Goal: Task Accomplishment & Management: Manage account settings

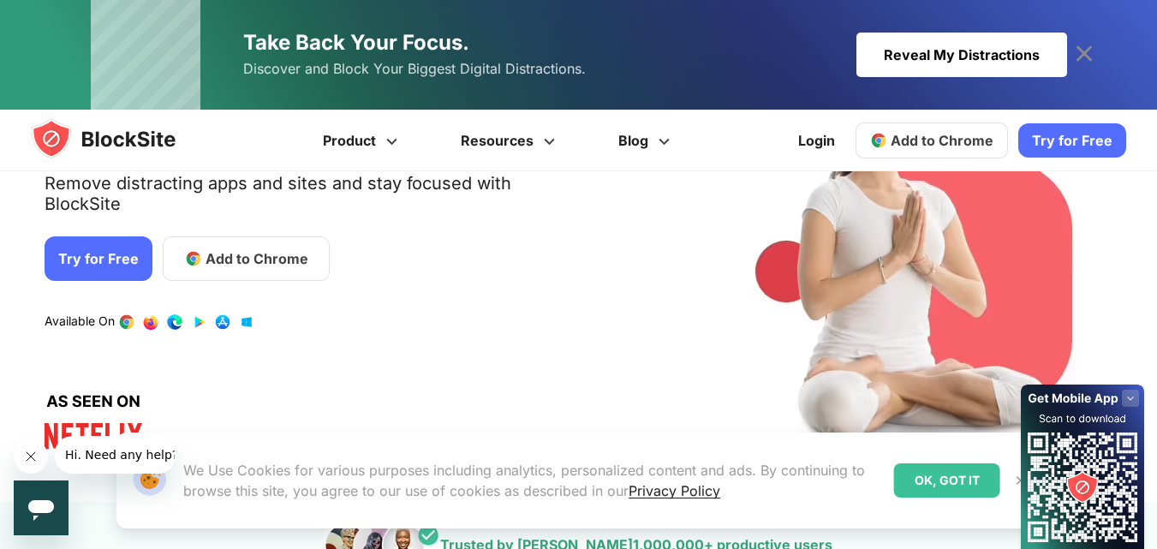
scroll to position [217, 0]
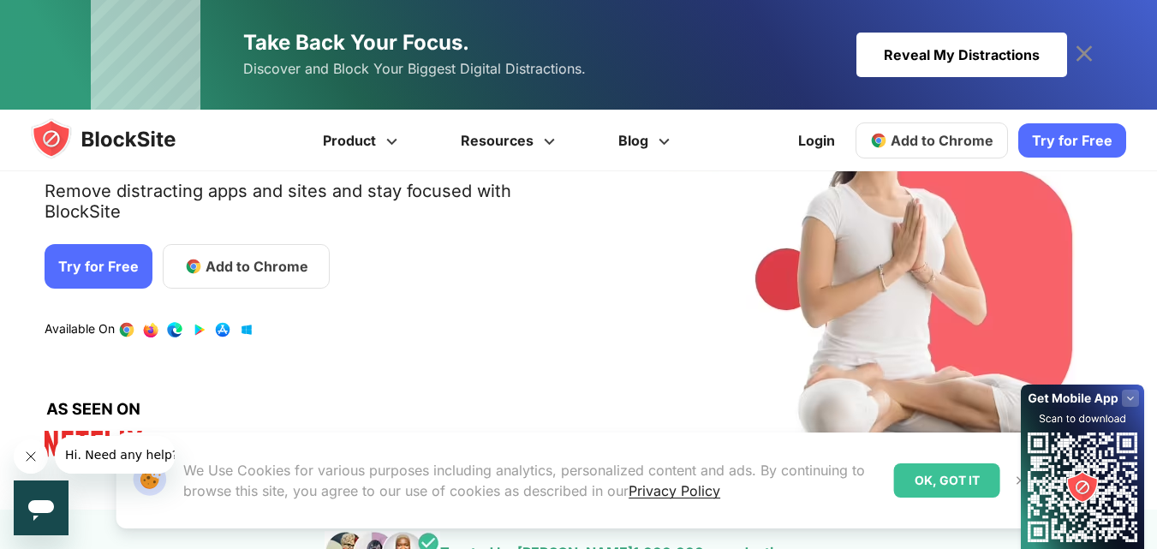
click at [233, 259] on link "Add to Chrome" at bounding box center [246, 266] width 167 height 45
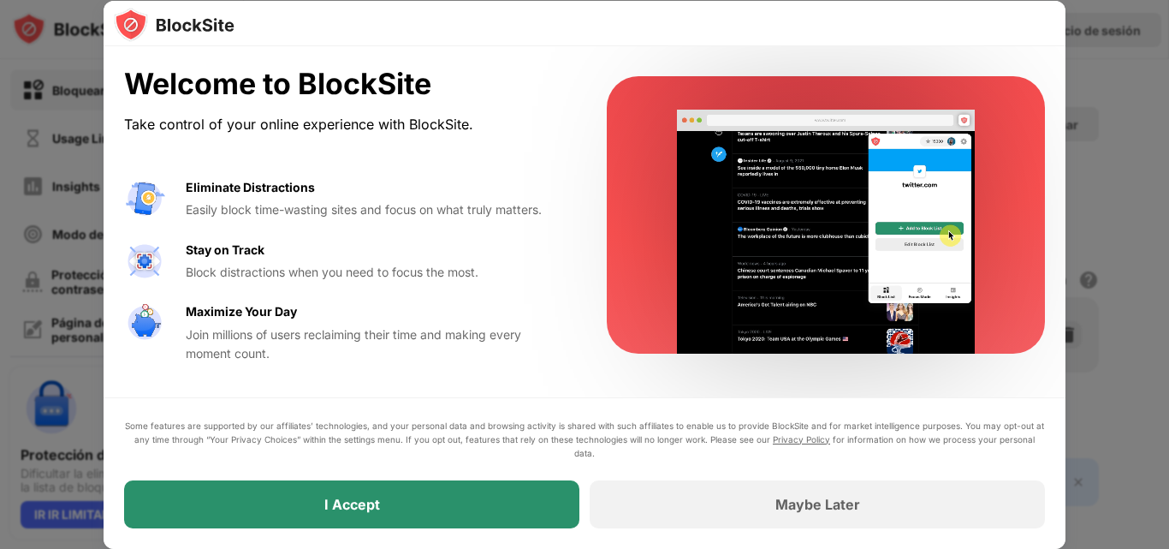
click at [410, 488] on div "I Accept" at bounding box center [351, 504] width 455 height 48
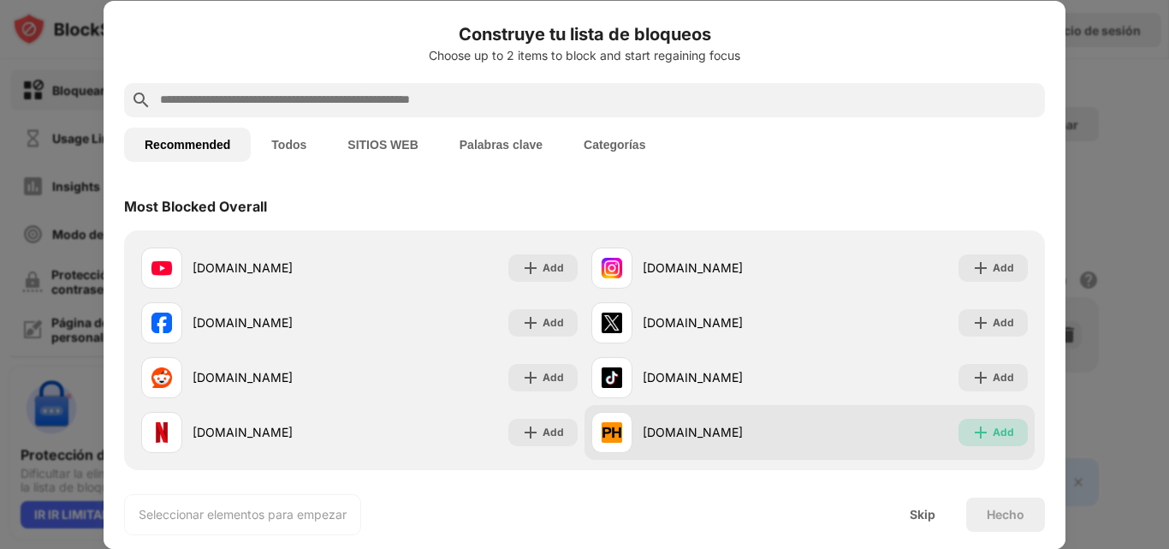
click at [993, 434] on div "Add" at bounding box center [1003, 432] width 21 height 17
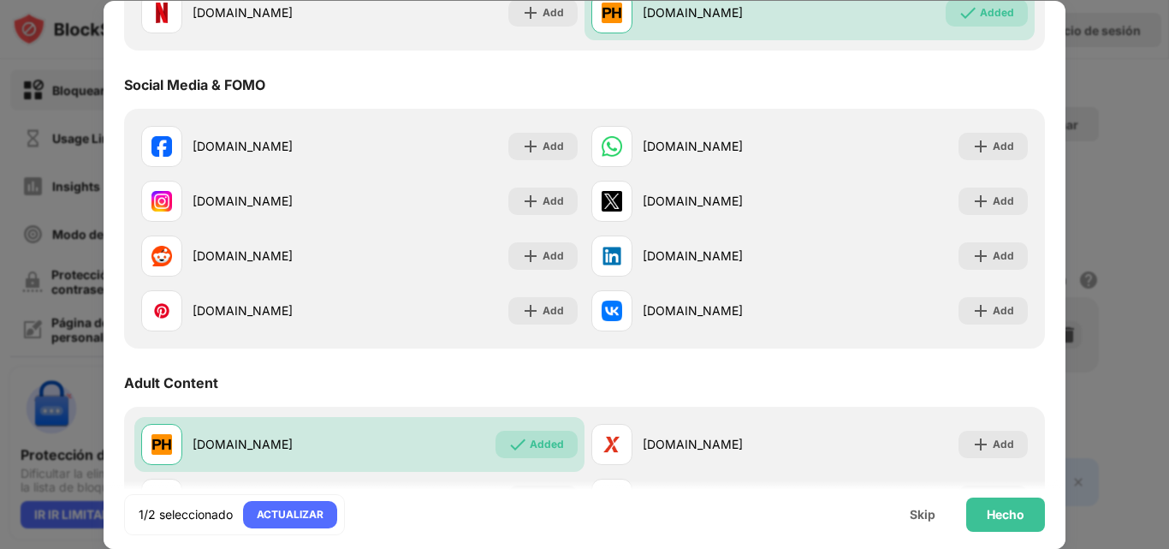
scroll to position [599, 0]
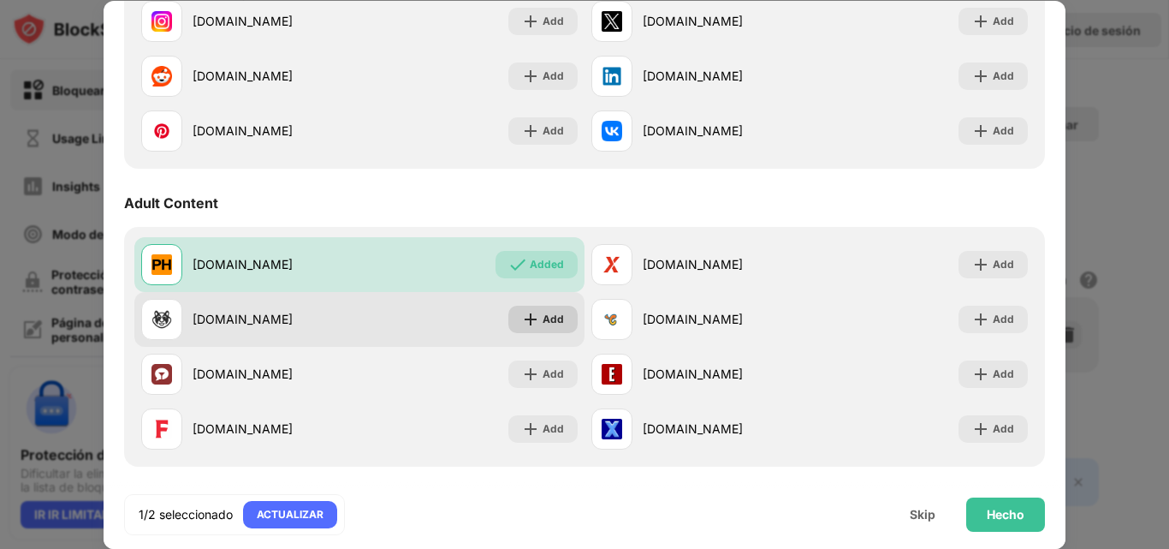
click at [556, 311] on div "Add" at bounding box center [553, 319] width 21 height 17
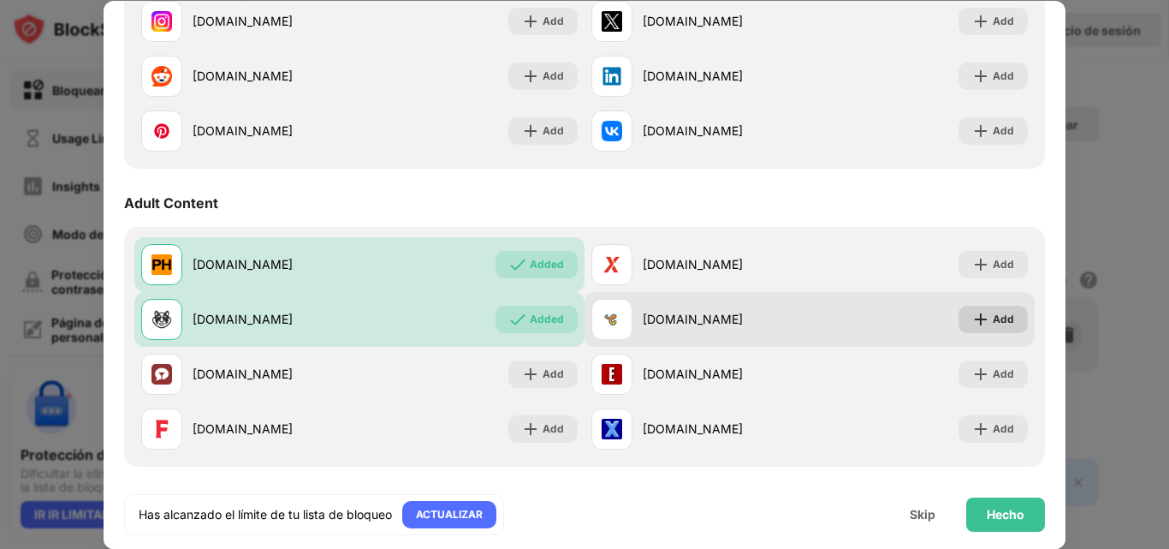
click at [997, 329] on div "Add" at bounding box center [993, 319] width 69 height 27
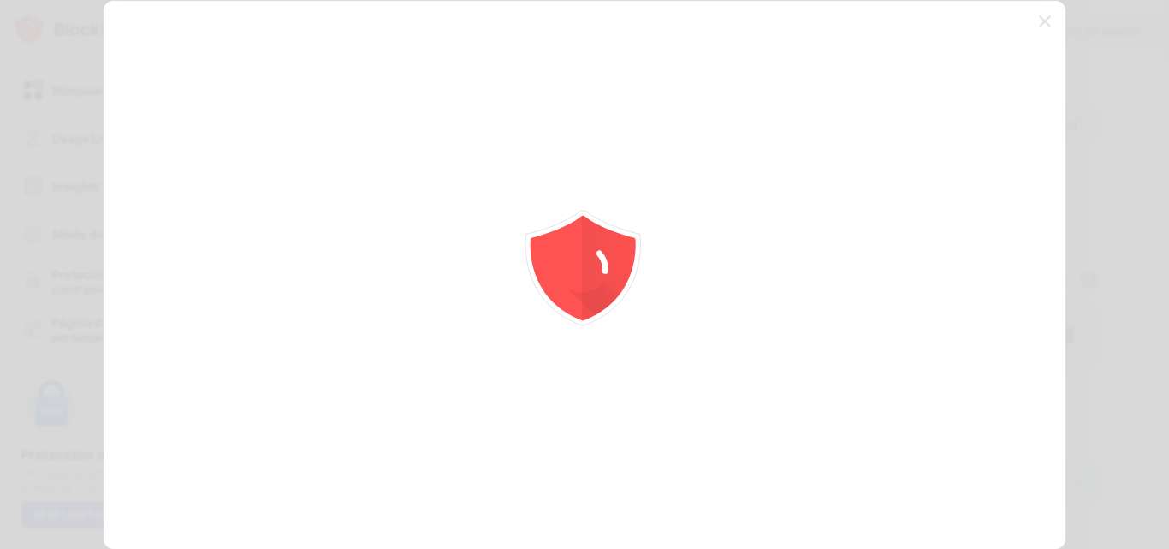
click at [979, 278] on div at bounding box center [584, 274] width 1169 height 549
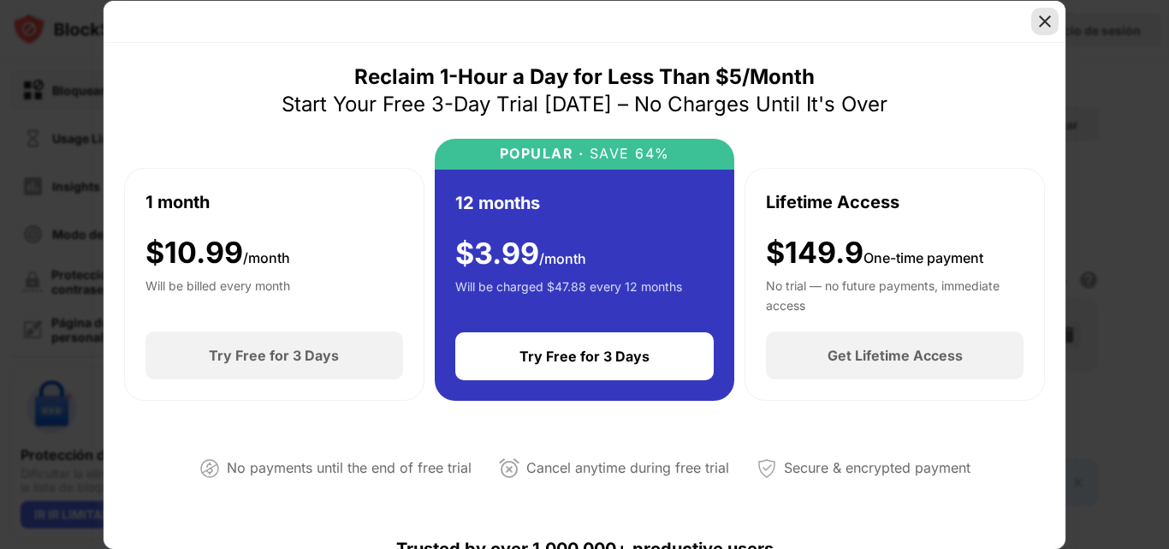
click at [1056, 25] on div at bounding box center [1045, 21] width 27 height 27
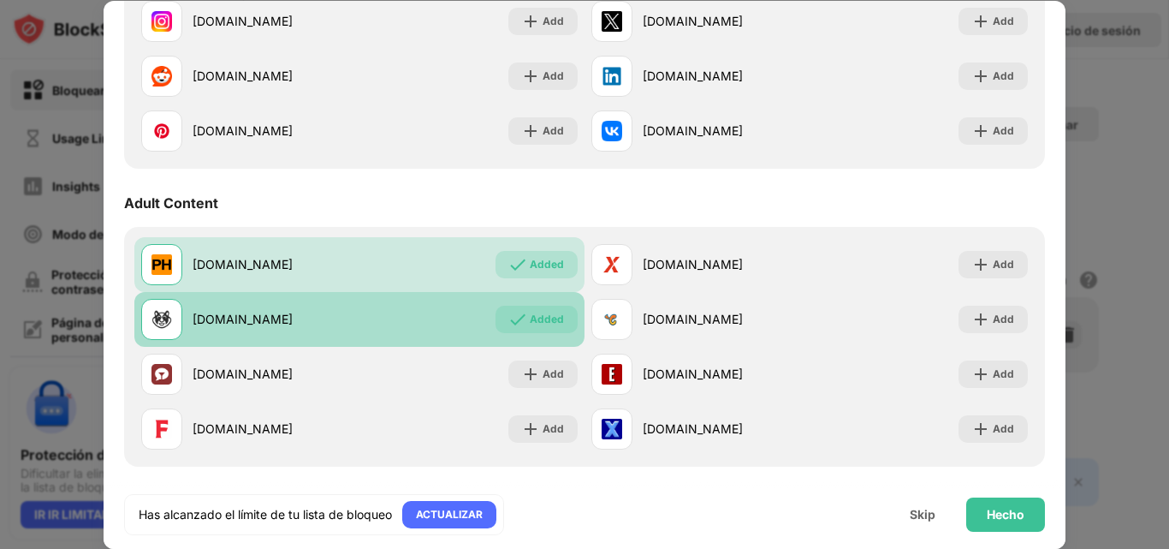
click at [553, 313] on div "Added" at bounding box center [547, 319] width 34 height 17
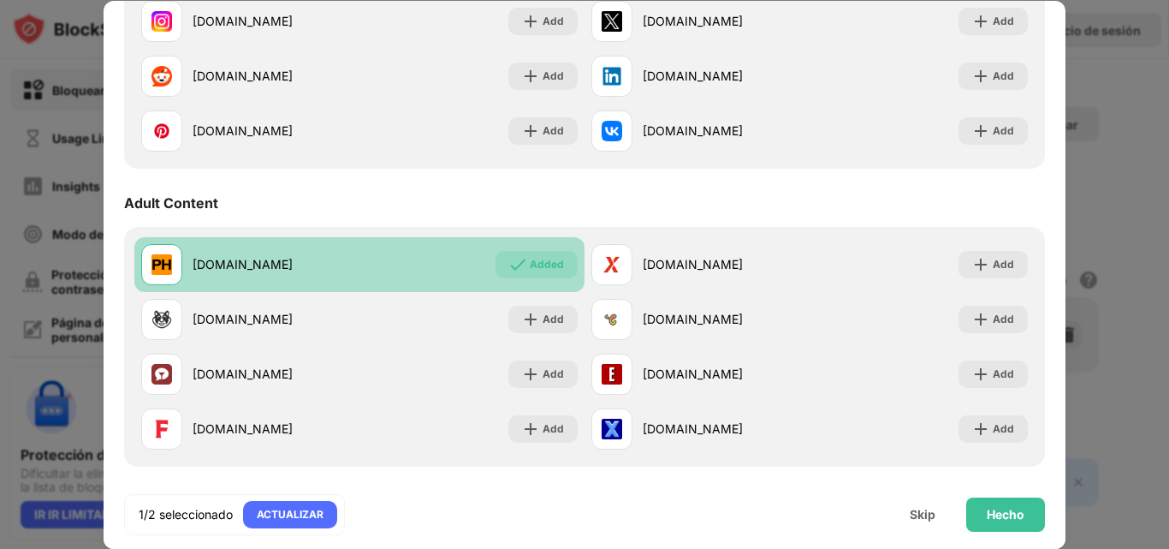
click at [548, 271] on div "Added" at bounding box center [547, 264] width 34 height 17
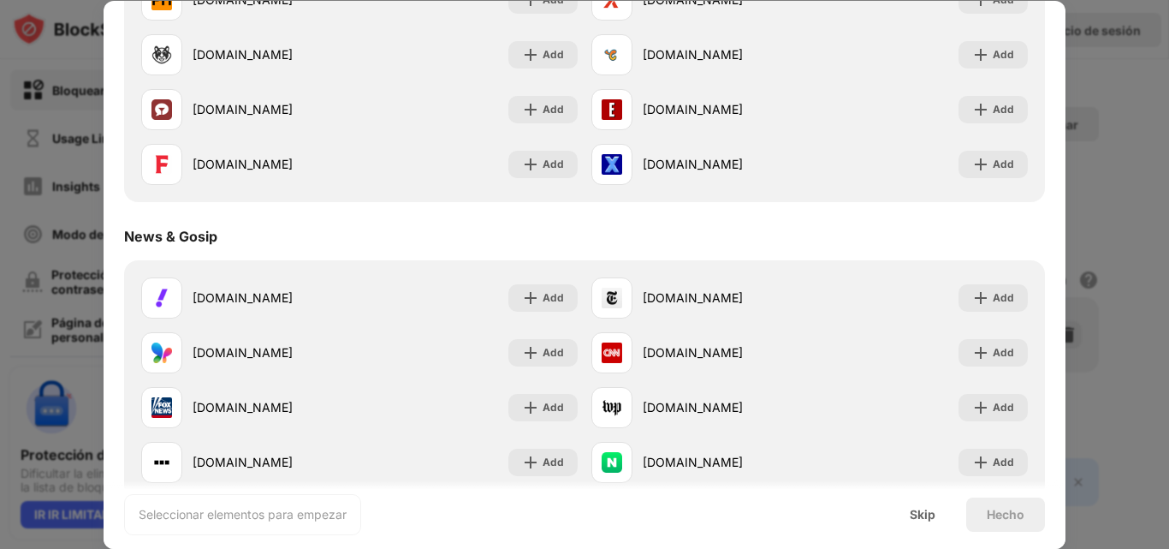
scroll to position [856, 0]
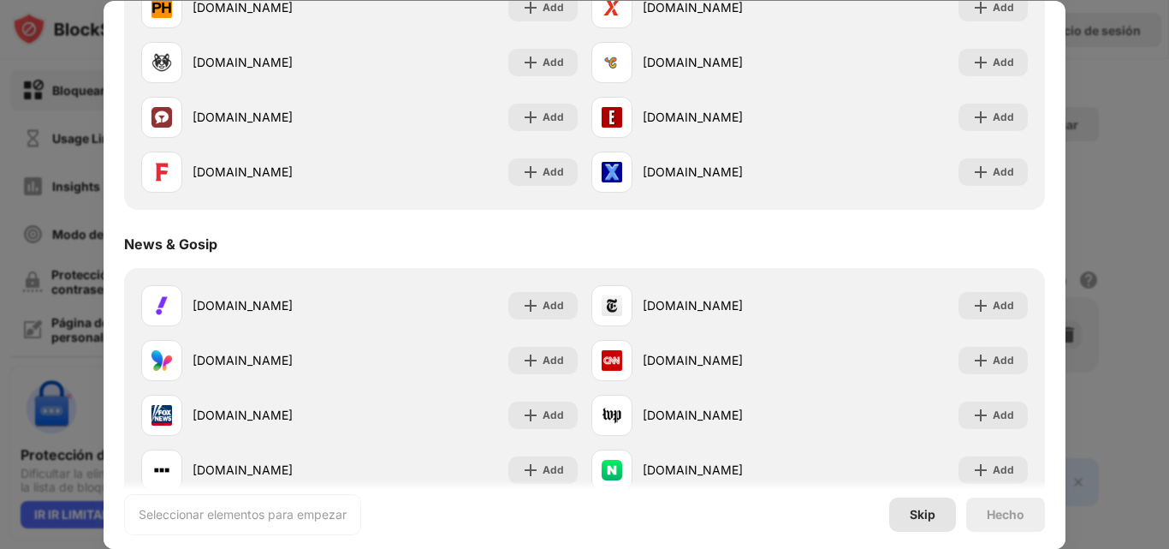
click at [929, 528] on div "Skip" at bounding box center [922, 514] width 67 height 34
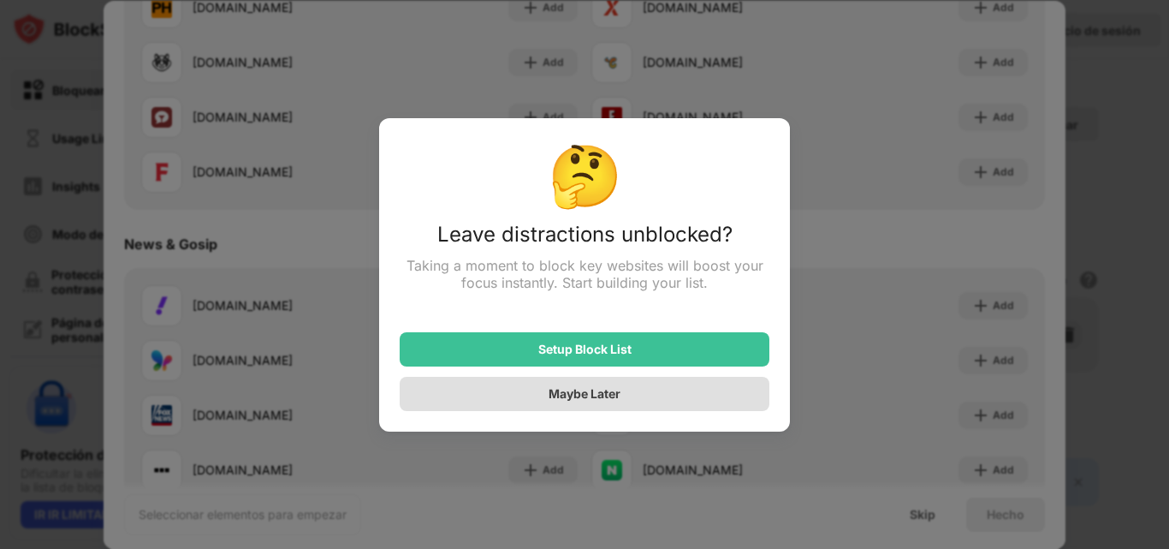
click at [636, 392] on div "Maybe Later" at bounding box center [585, 394] width 370 height 34
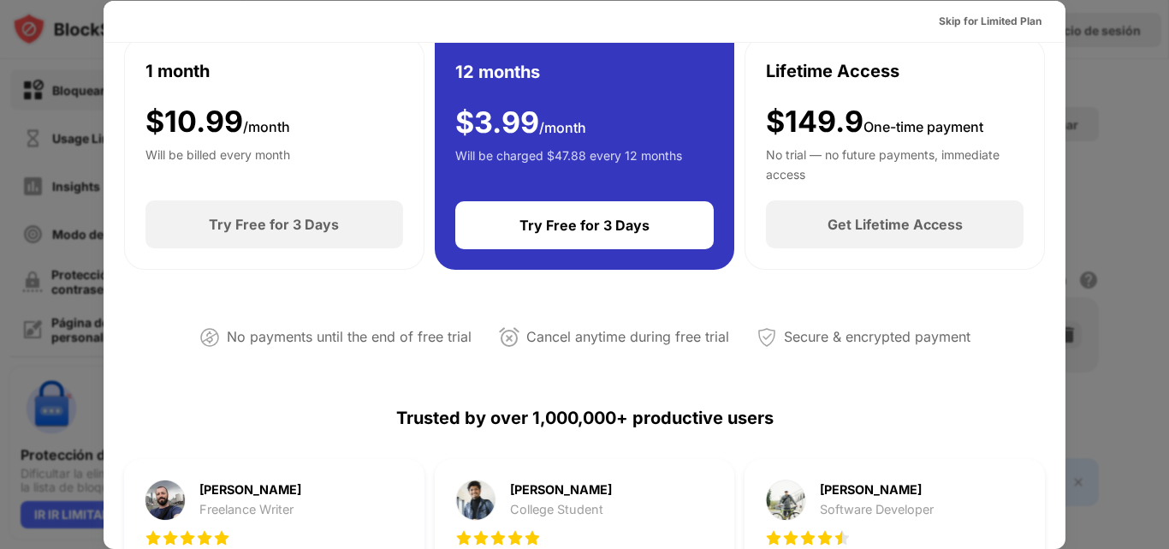
scroll to position [86, 0]
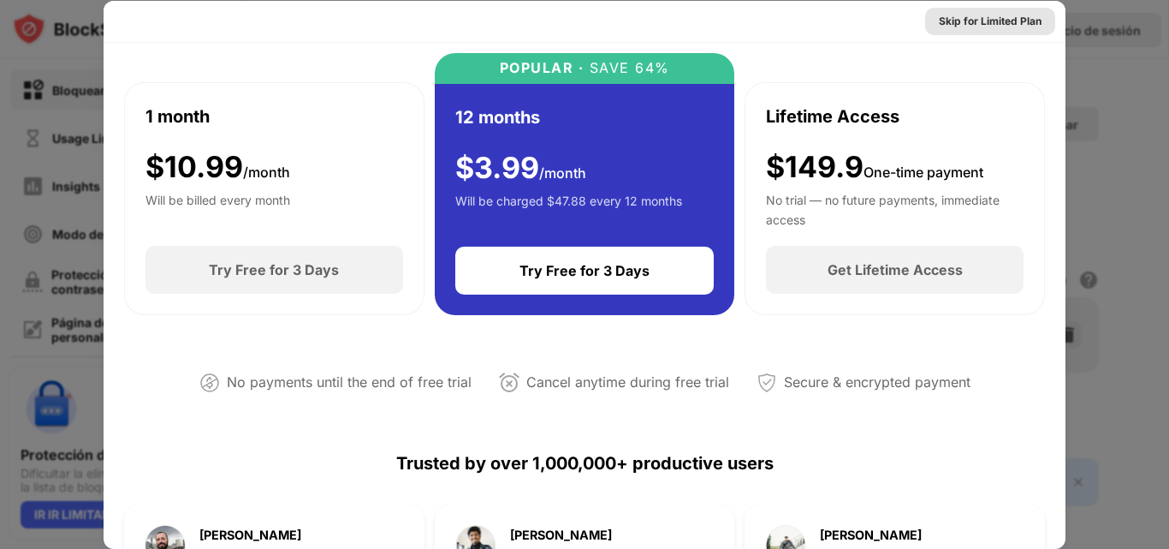
click at [983, 28] on div "Skip for Limited Plan" at bounding box center [990, 21] width 103 height 17
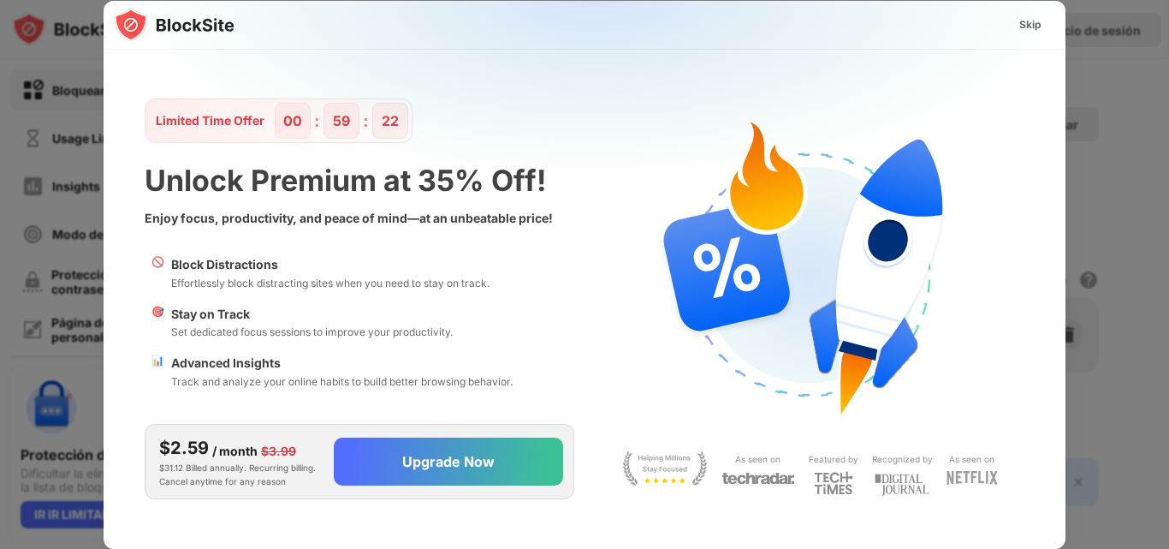
scroll to position [0, 0]
click at [1020, 32] on div "Skip" at bounding box center [1031, 24] width 22 height 17
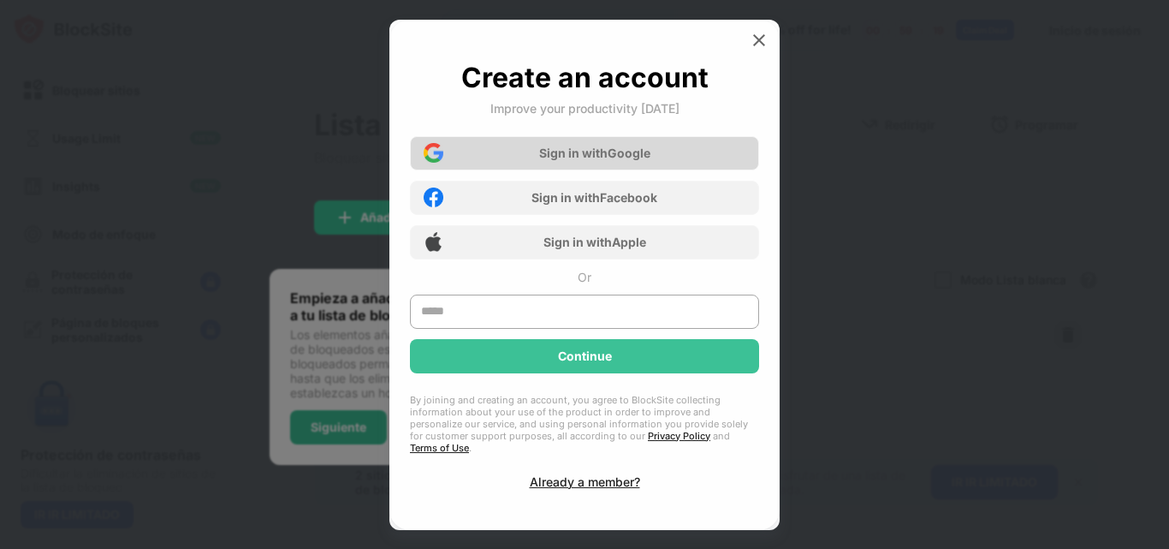
click at [639, 158] on div "Sign in with Google" at bounding box center [594, 153] width 111 height 15
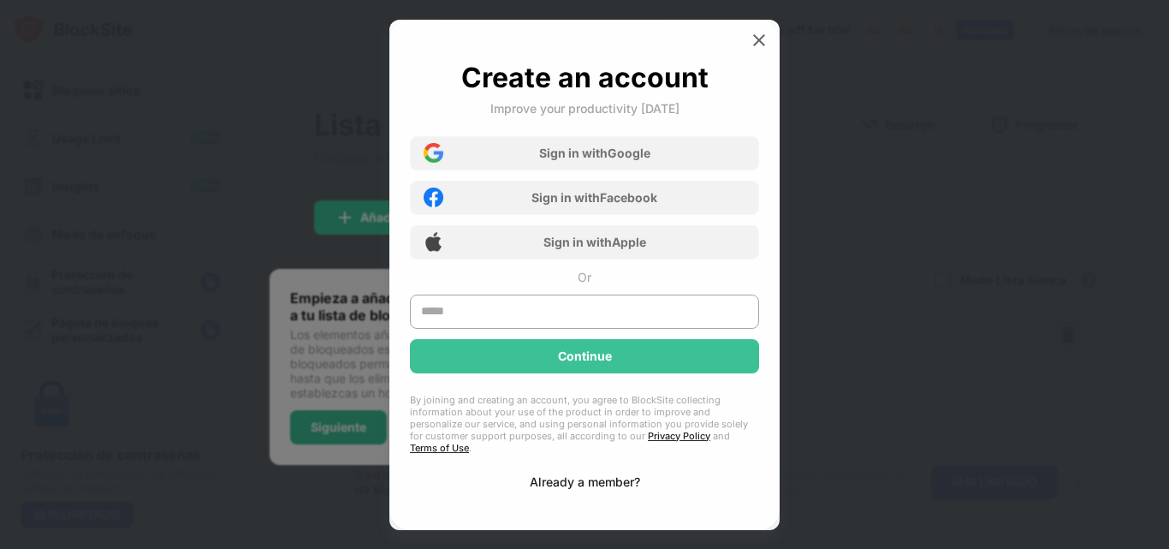
click at [553, 481] on div "Already a member?" at bounding box center [585, 481] width 110 height 15
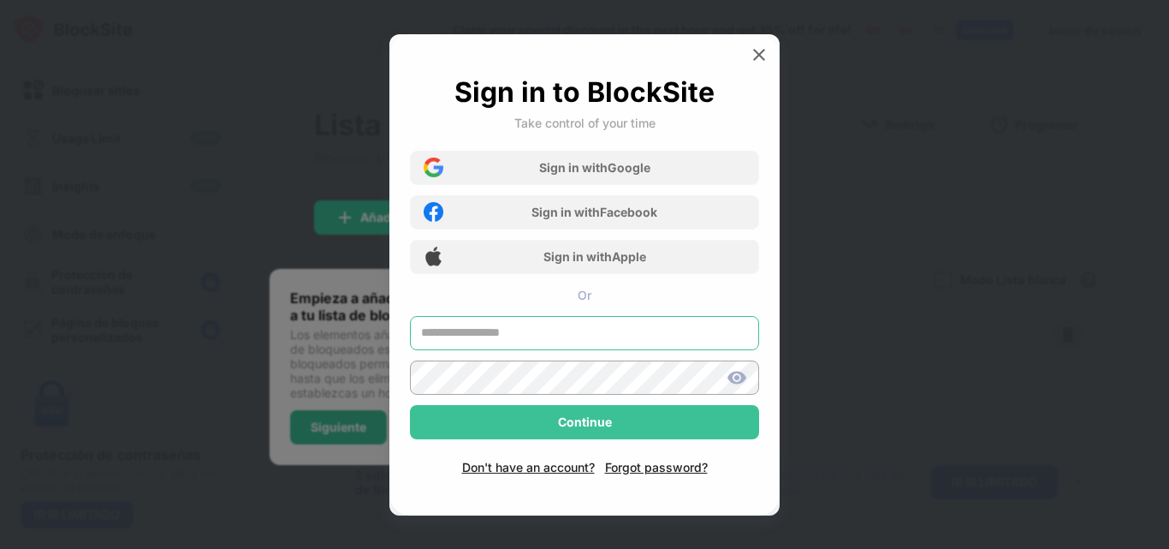
click at [563, 320] on input "text" at bounding box center [584, 333] width 349 height 34
type input "**********"
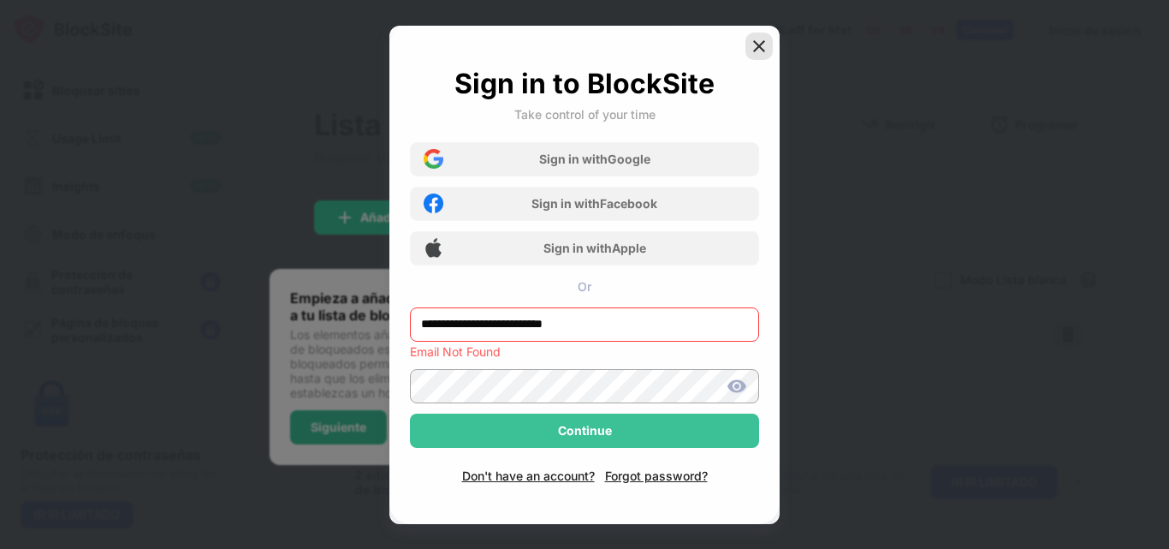
click at [762, 38] on img at bounding box center [759, 46] width 17 height 17
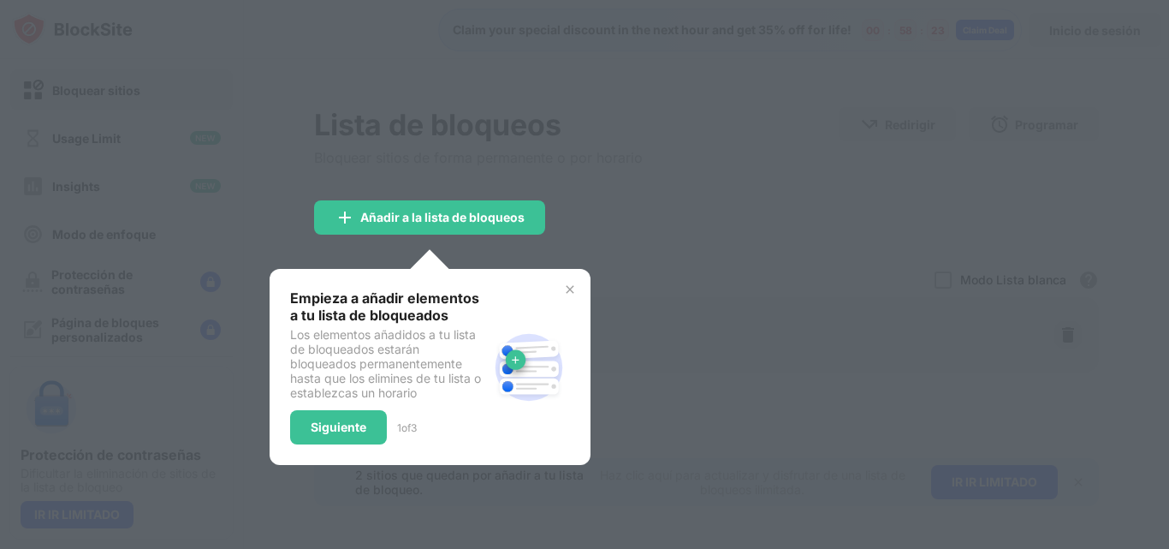
click at [574, 288] on img at bounding box center [570, 290] width 14 height 14
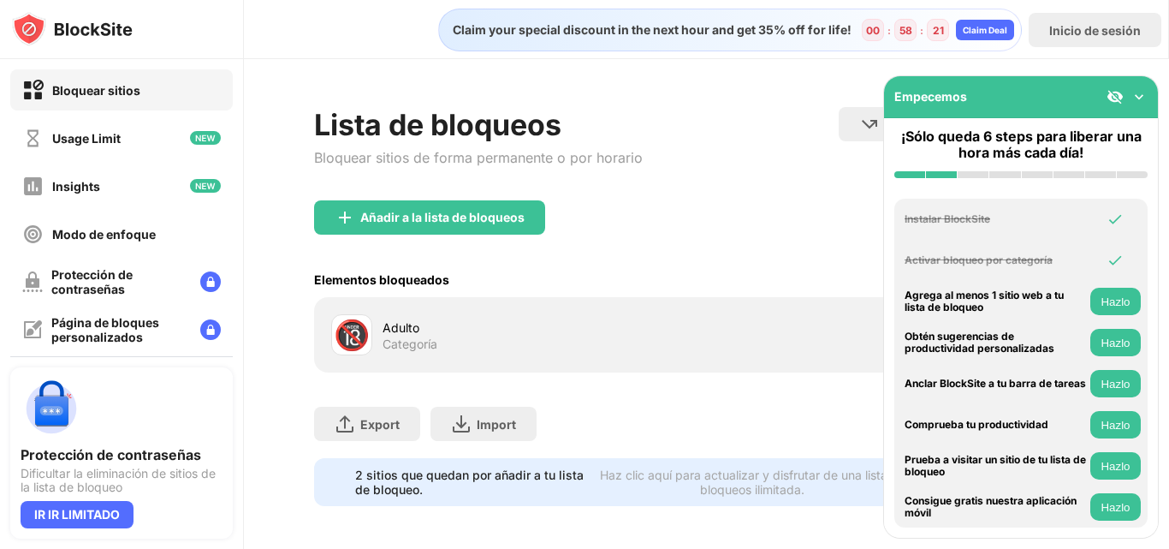
scroll to position [18, 0]
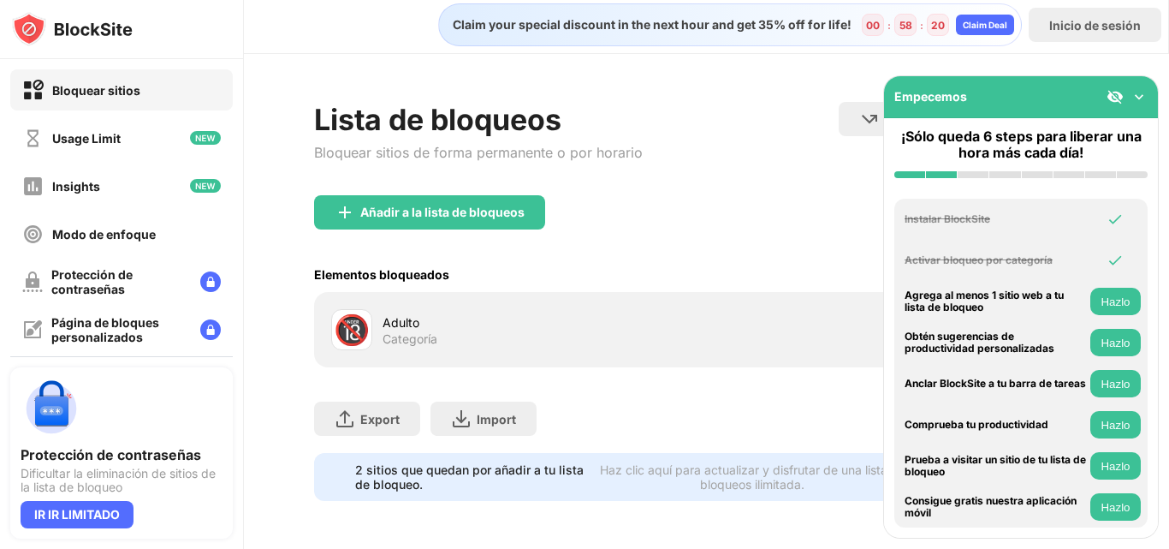
click at [358, 312] on div "🔞" at bounding box center [352, 329] width 36 height 35
click at [523, 313] on div "Adulto" at bounding box center [545, 322] width 324 height 18
click at [1139, 96] on img at bounding box center [1139, 96] width 17 height 17
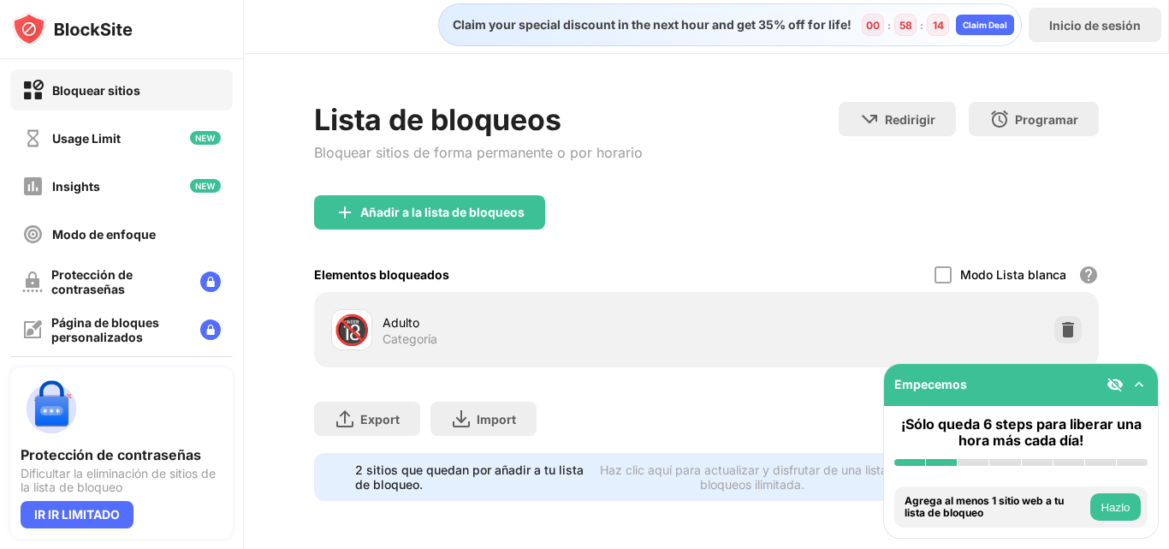
click at [922, 259] on div "Elementos bloqueados Modo Lista blanca Bloquea todos los sitios web excepto los…" at bounding box center [706, 274] width 785 height 35
click at [935, 266] on div at bounding box center [943, 274] width 17 height 17
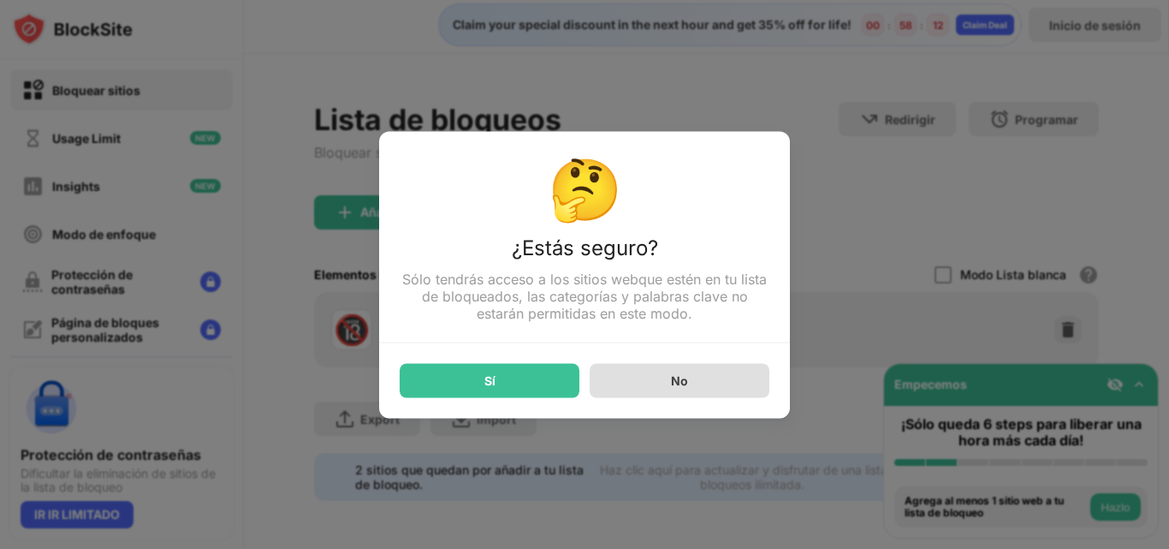
click at [636, 394] on div "No" at bounding box center [680, 380] width 180 height 34
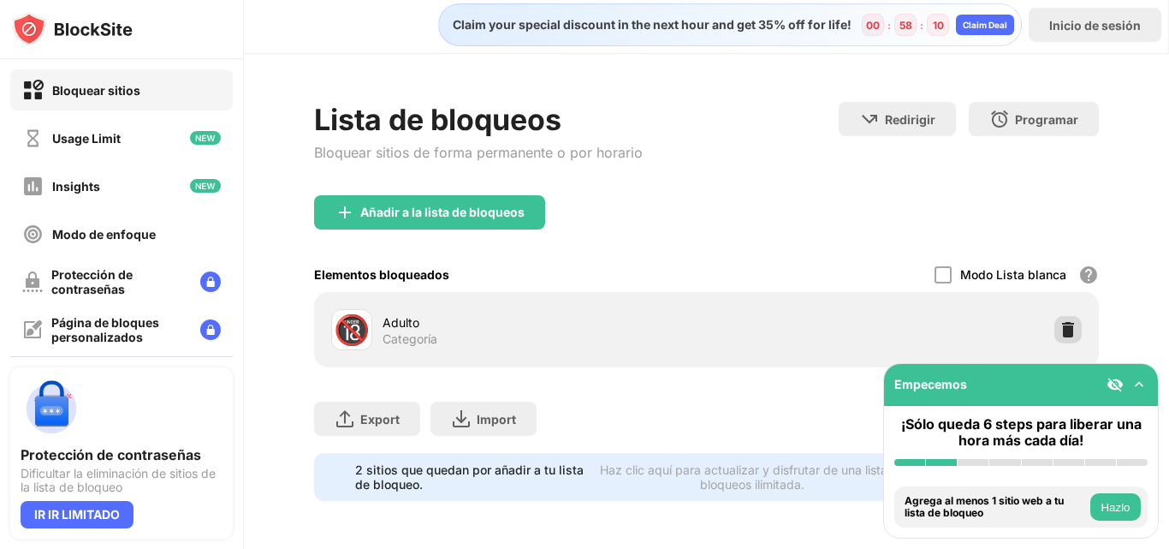
click at [1060, 324] on img at bounding box center [1068, 329] width 17 height 17
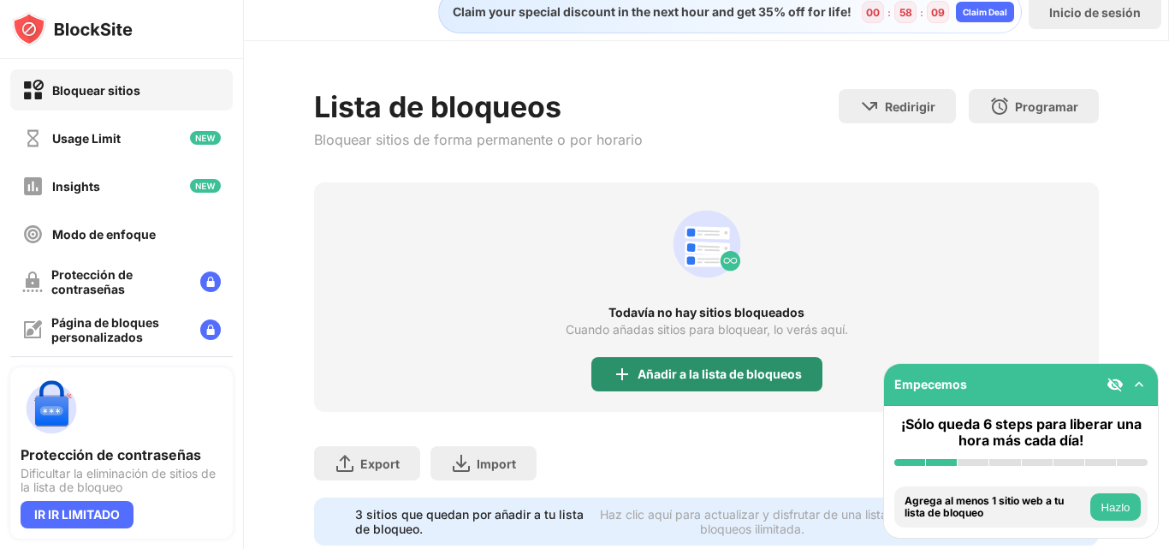
click at [640, 364] on div "Añadir a la lista de bloqueos" at bounding box center [707, 374] width 231 height 34
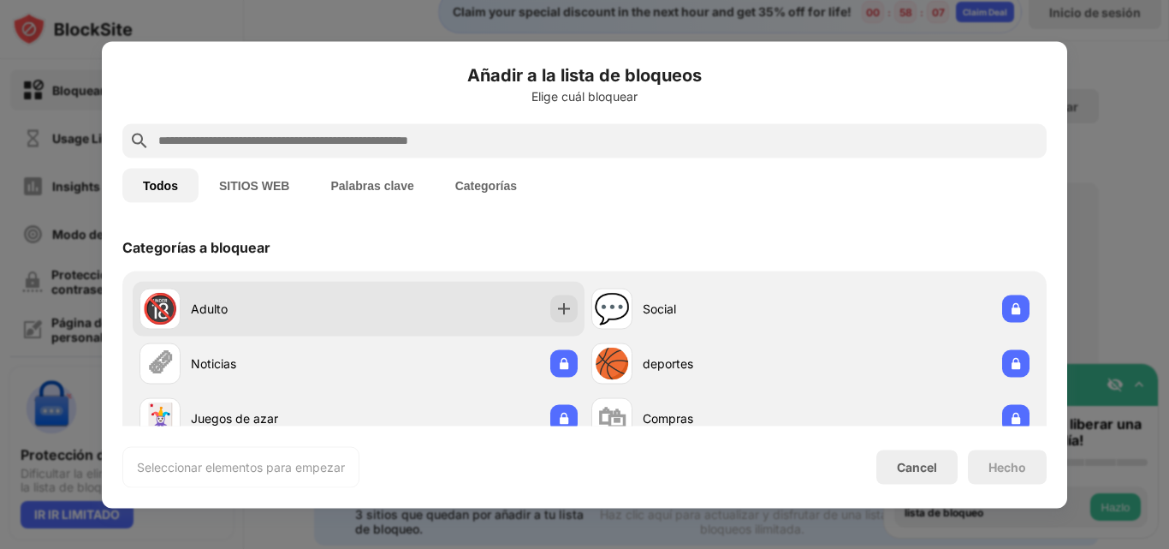
click at [174, 305] on div "🔞" at bounding box center [160, 308] width 36 height 35
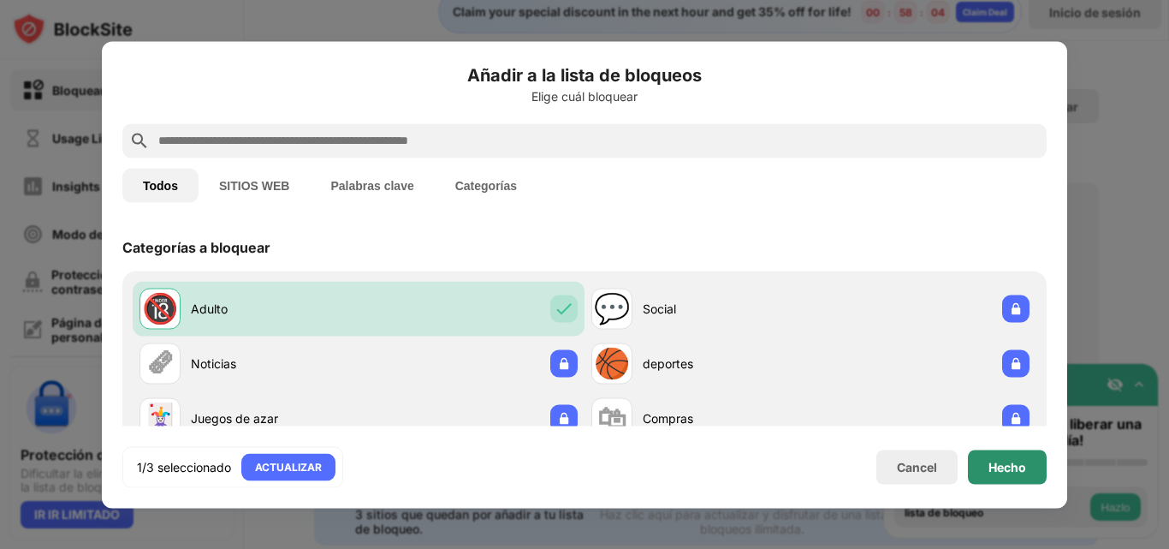
click at [1012, 460] on div "Hecho" at bounding box center [1008, 467] width 38 height 14
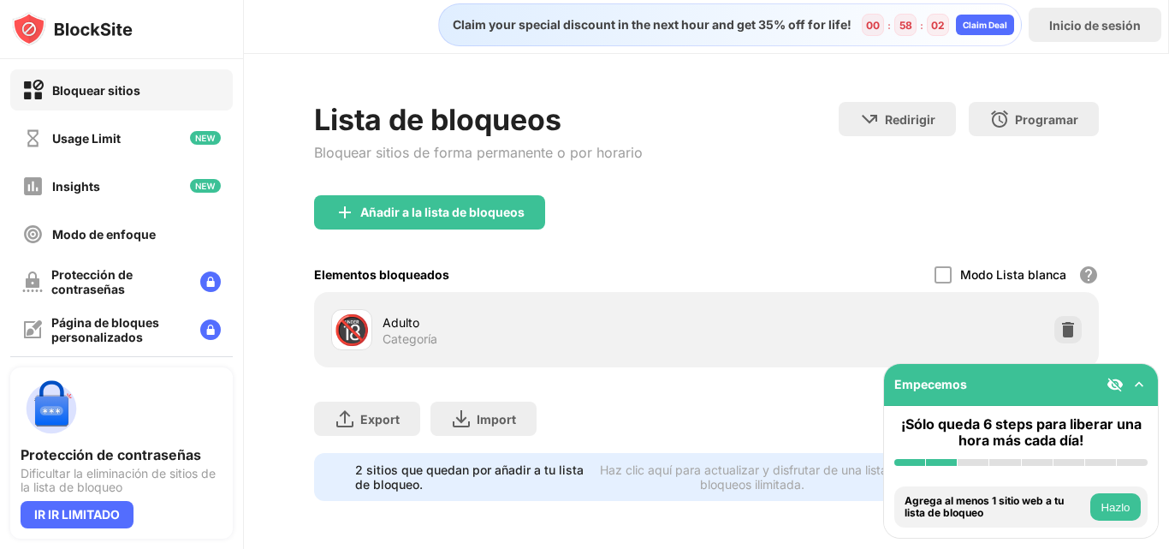
click at [1146, 287] on div "Lista de bloqueos Bloquear sitios de forma permanente o por horario Redirigir H…" at bounding box center [706, 301] width 925 height 495
click at [1117, 506] on button "Hazlo" at bounding box center [1116, 506] width 51 height 27
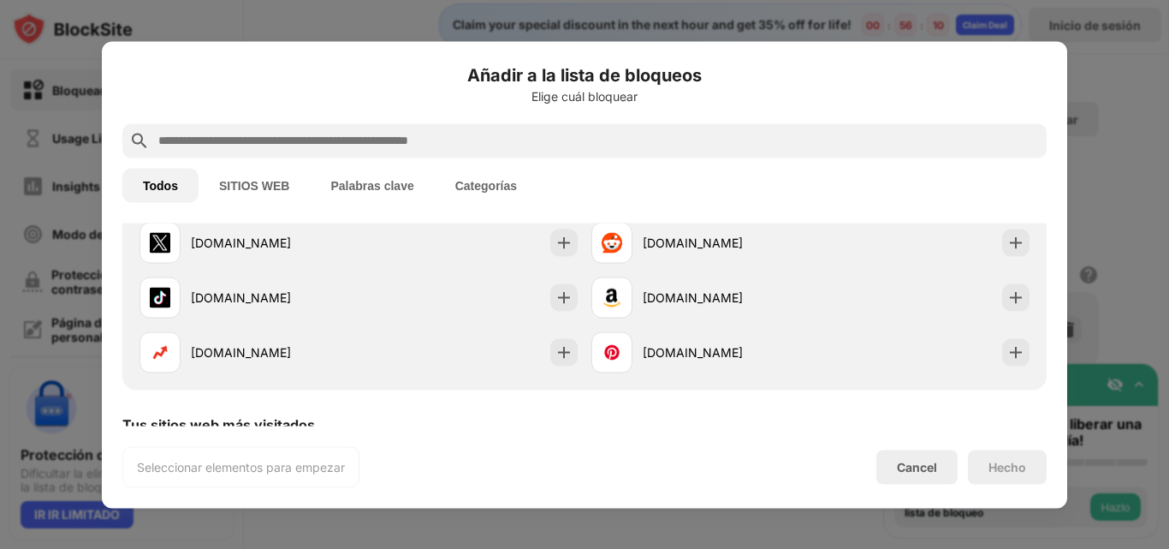
scroll to position [211, 0]
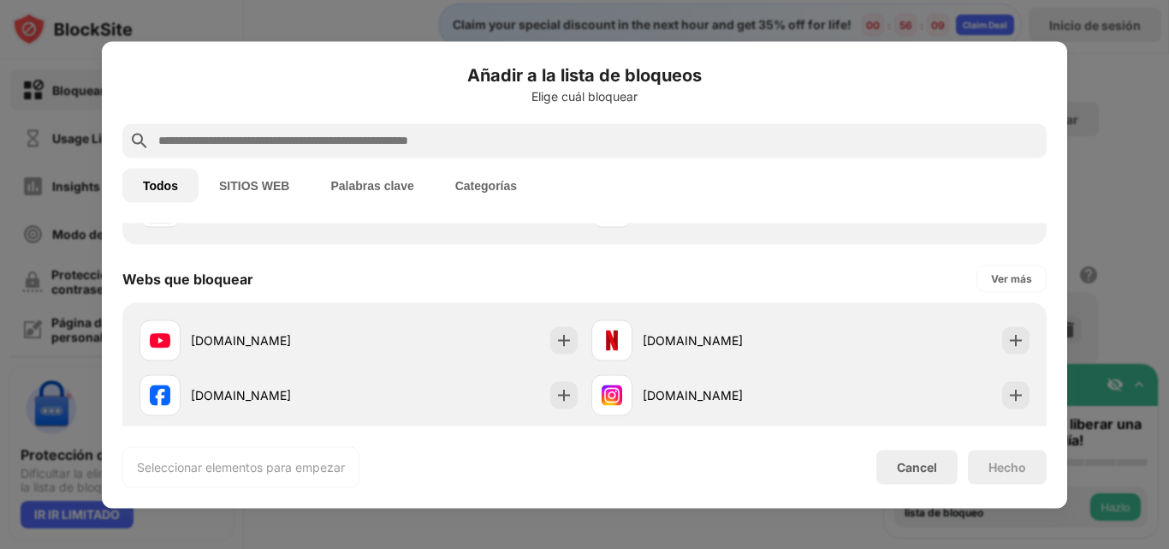
click at [267, 173] on button "SITIOS WEB" at bounding box center [254, 185] width 111 height 34
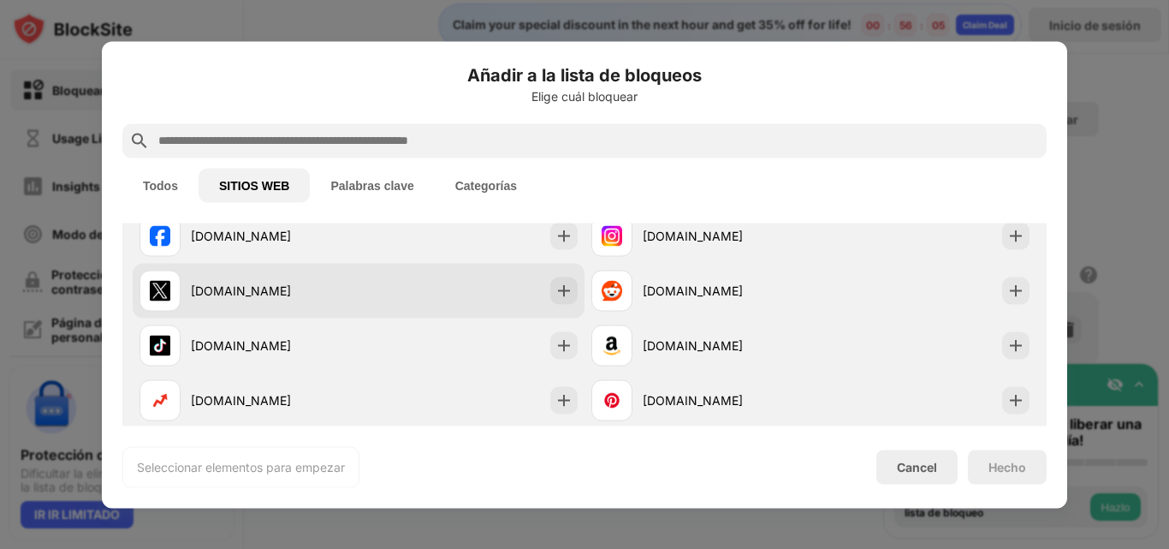
scroll to position [171, 0]
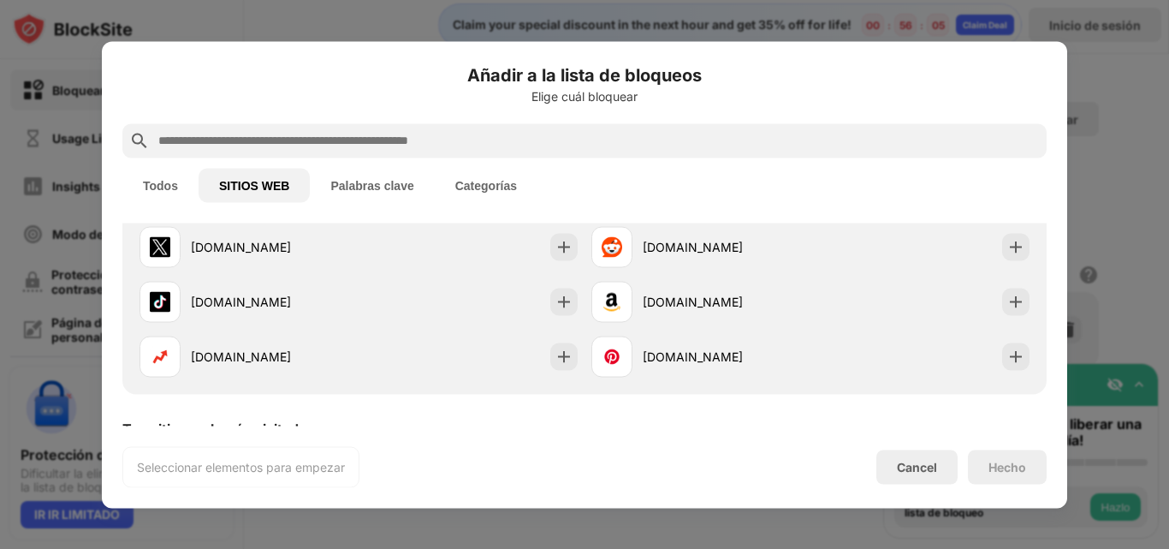
click at [491, 195] on button "Categorías" at bounding box center [486, 185] width 103 height 34
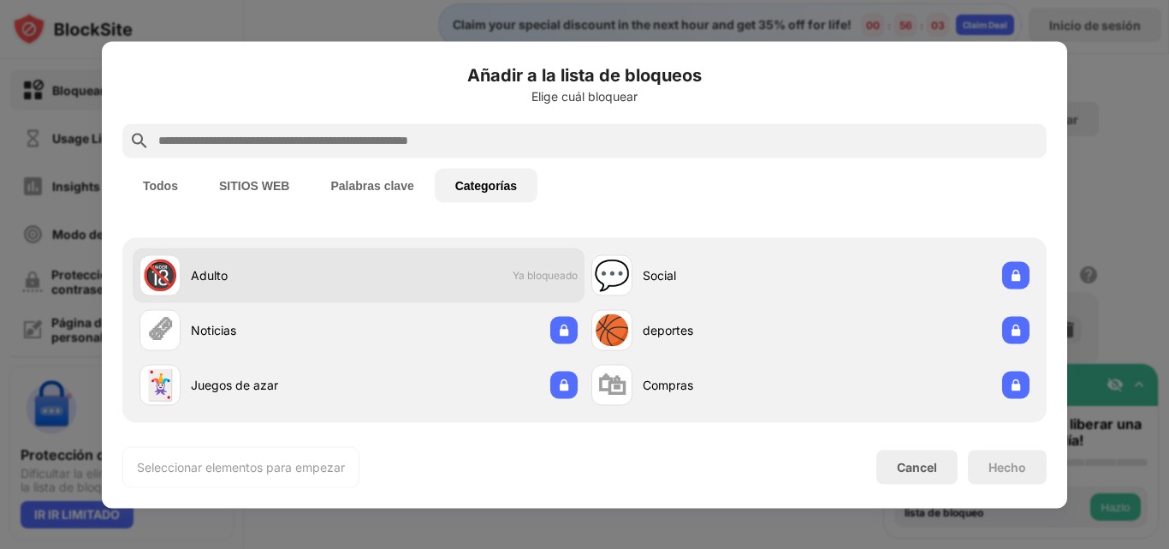
scroll to position [51, 0]
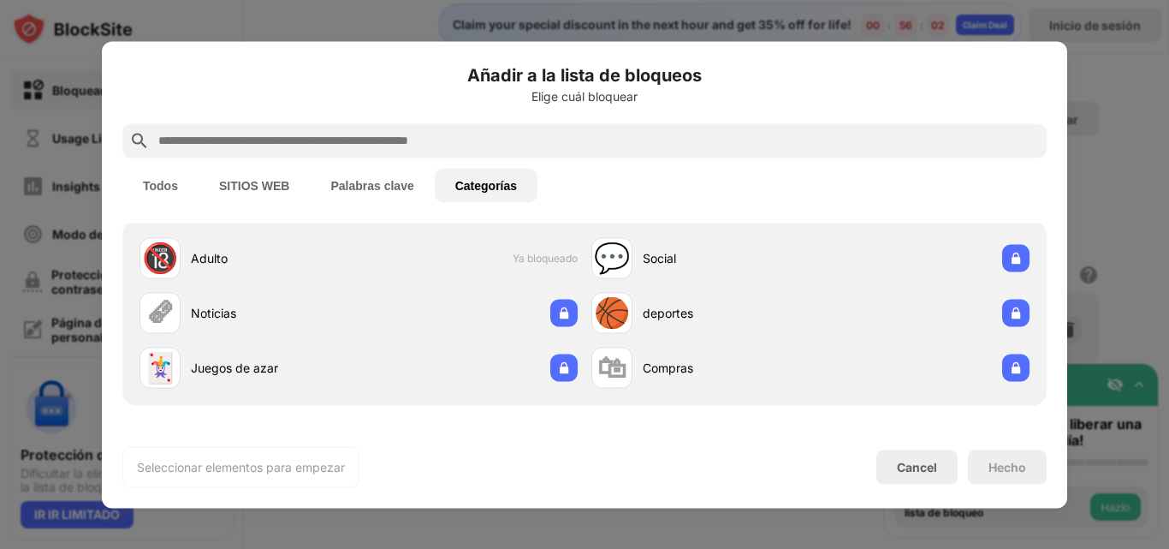
click at [379, 172] on button "Palabras clave" at bounding box center [372, 185] width 124 height 34
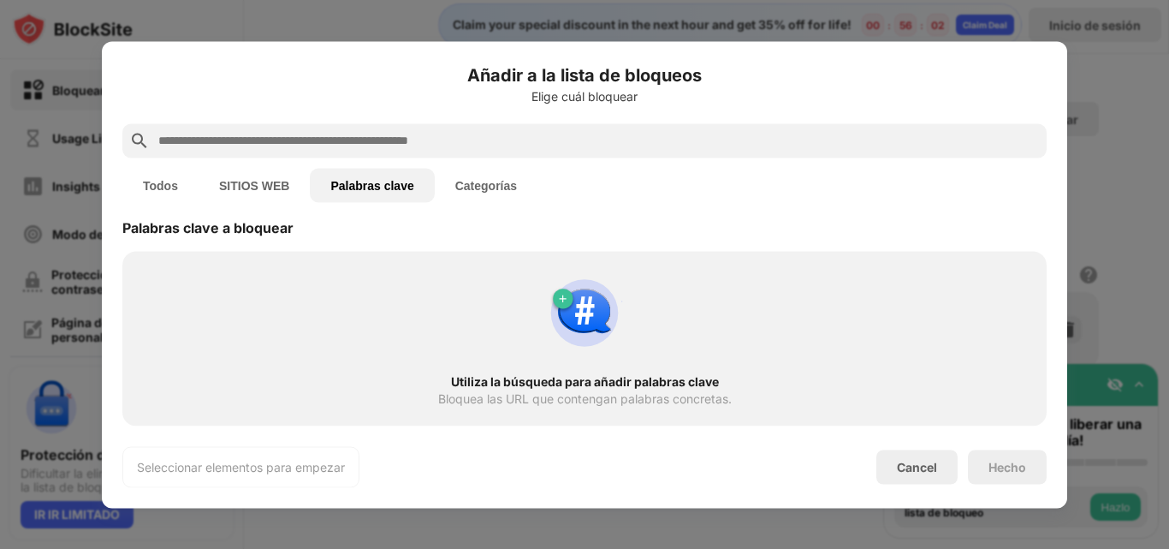
scroll to position [0, 0]
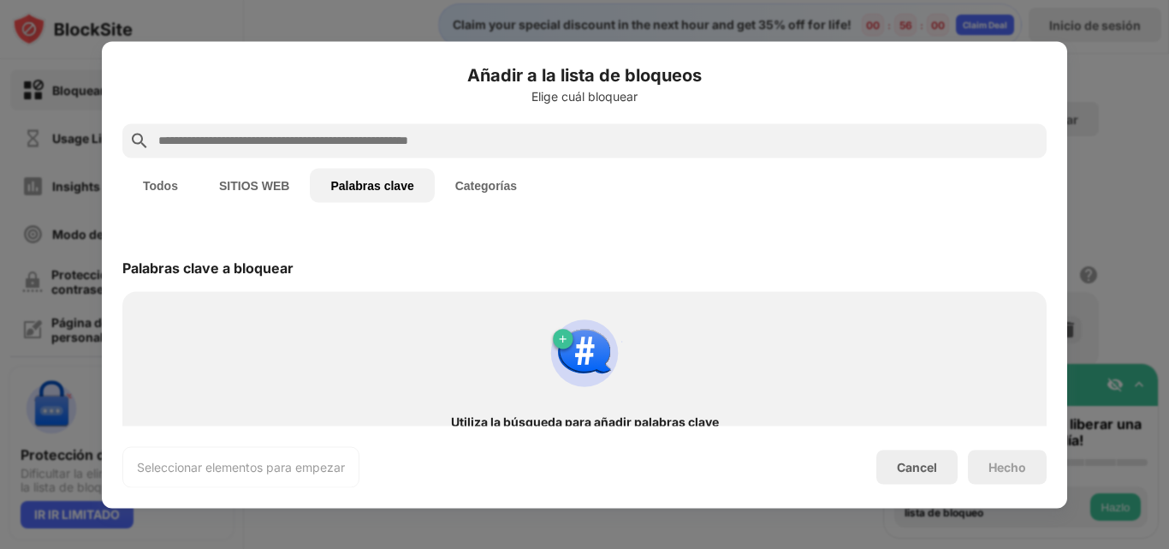
click at [284, 134] on input "text" at bounding box center [598, 140] width 883 height 21
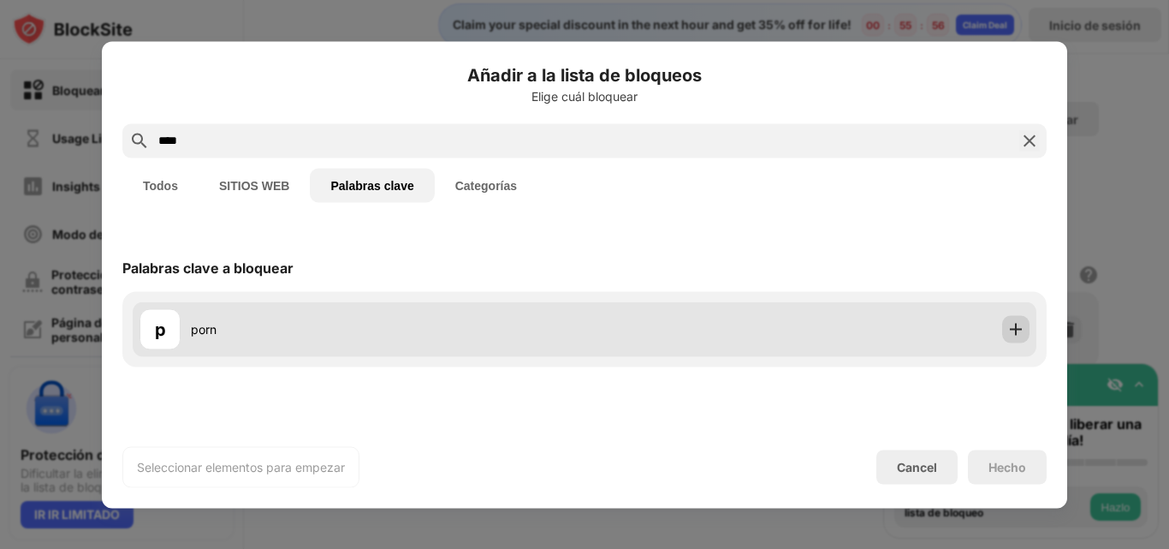
type input "****"
click at [1014, 330] on img at bounding box center [1016, 328] width 17 height 17
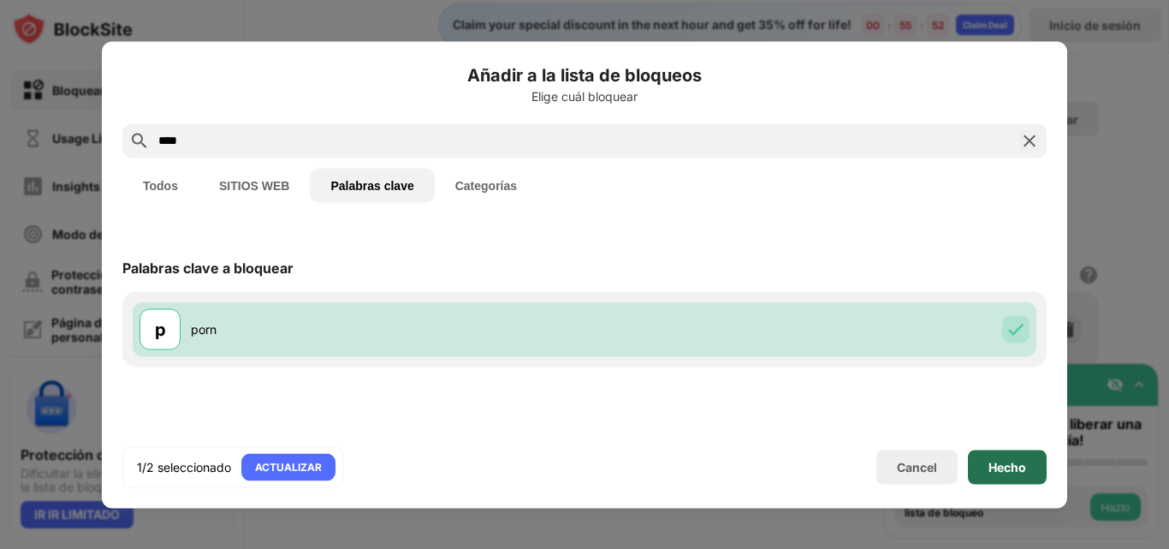
click at [1010, 454] on div "Hecho" at bounding box center [1007, 466] width 79 height 34
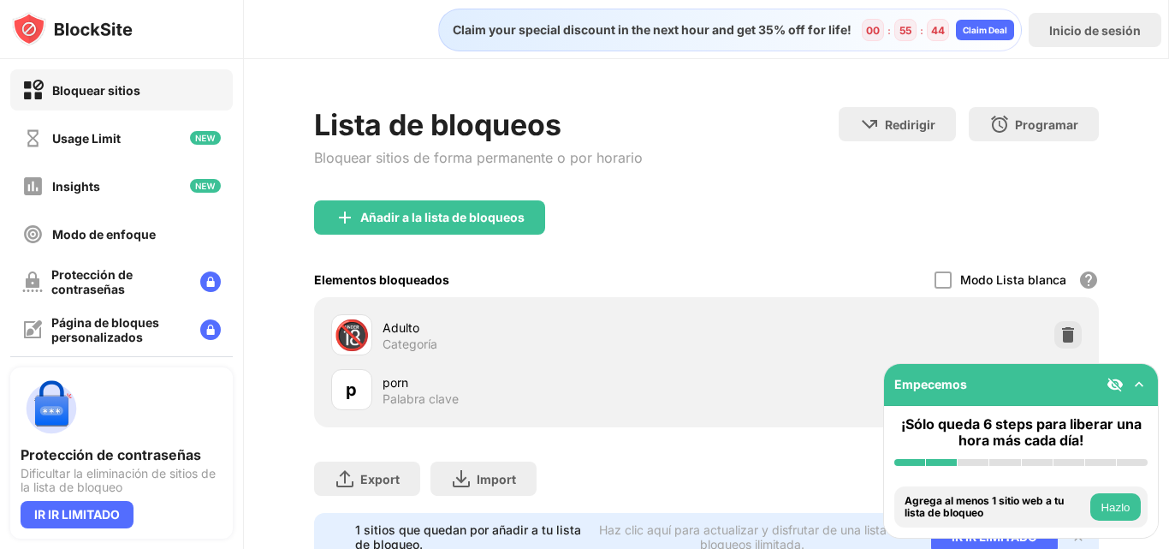
click at [1126, 288] on div "Lista de bloqueos Bloquear sitios de forma permanente o por horario Redirigir H…" at bounding box center [706, 334] width 925 height 550
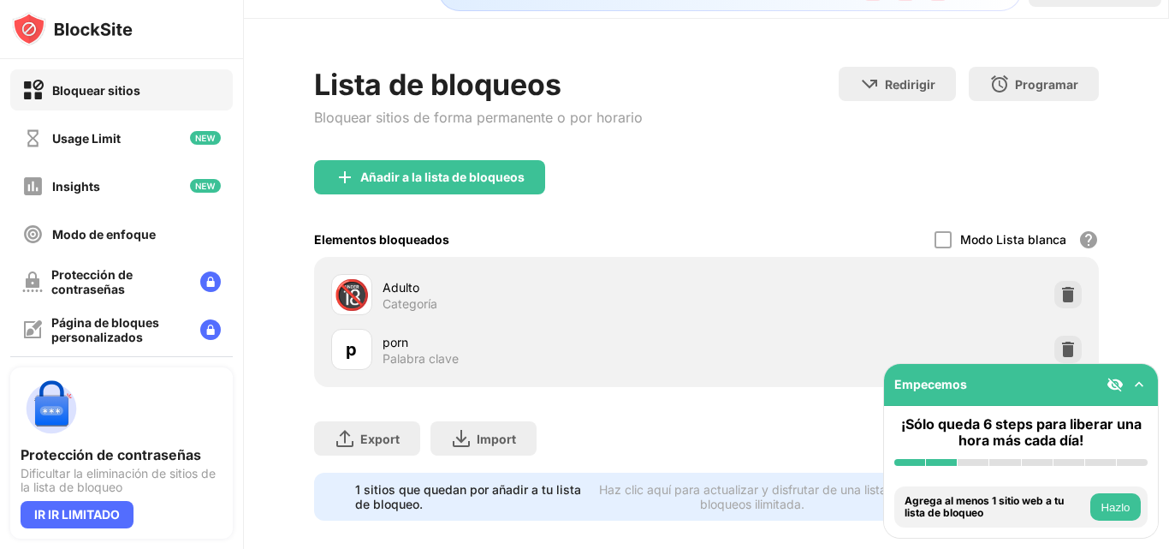
scroll to position [73, 0]
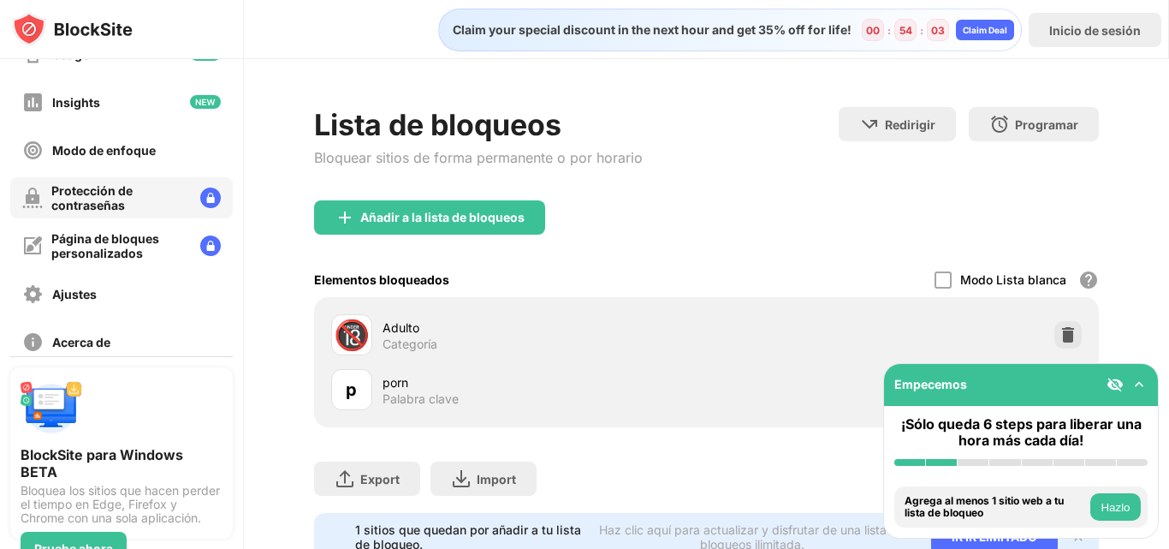
scroll to position [163, 0]
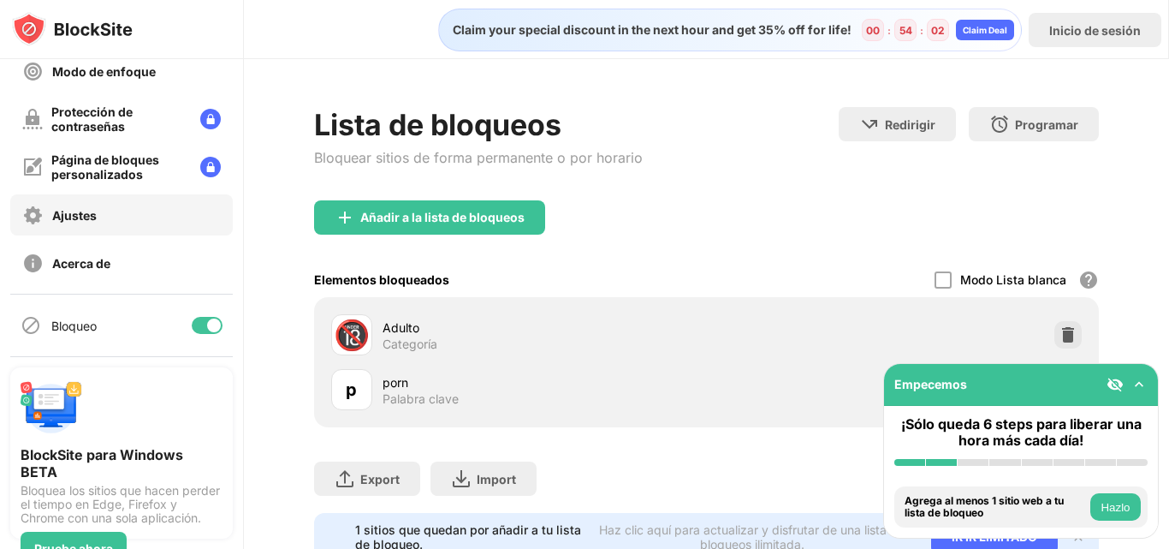
click at [108, 231] on div "Ajustes" at bounding box center [121, 214] width 223 height 41
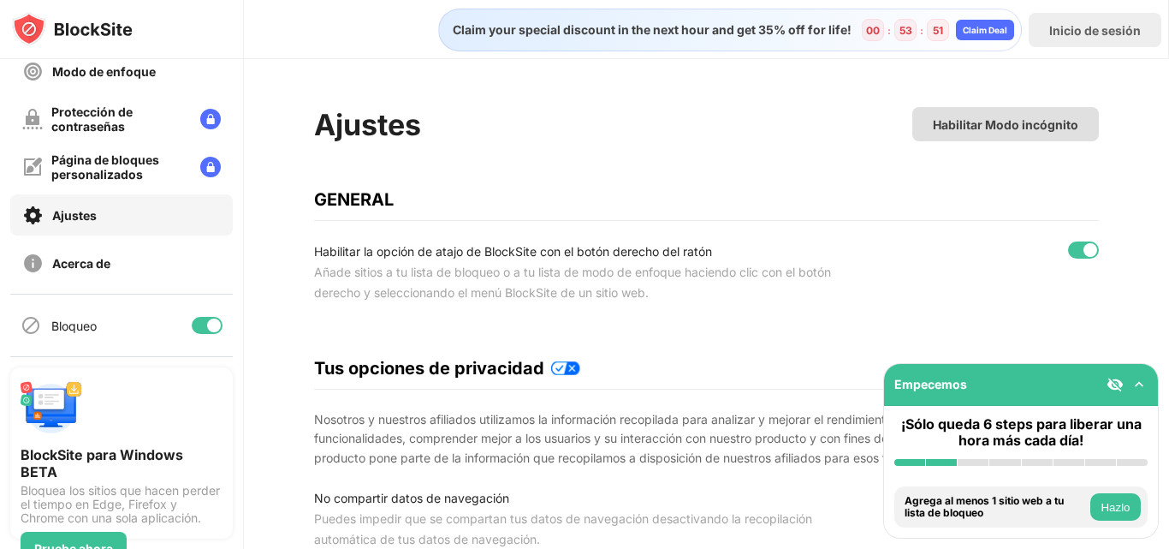
click at [978, 124] on div "Habilitar Modo incógnito" at bounding box center [1006, 124] width 146 height 15
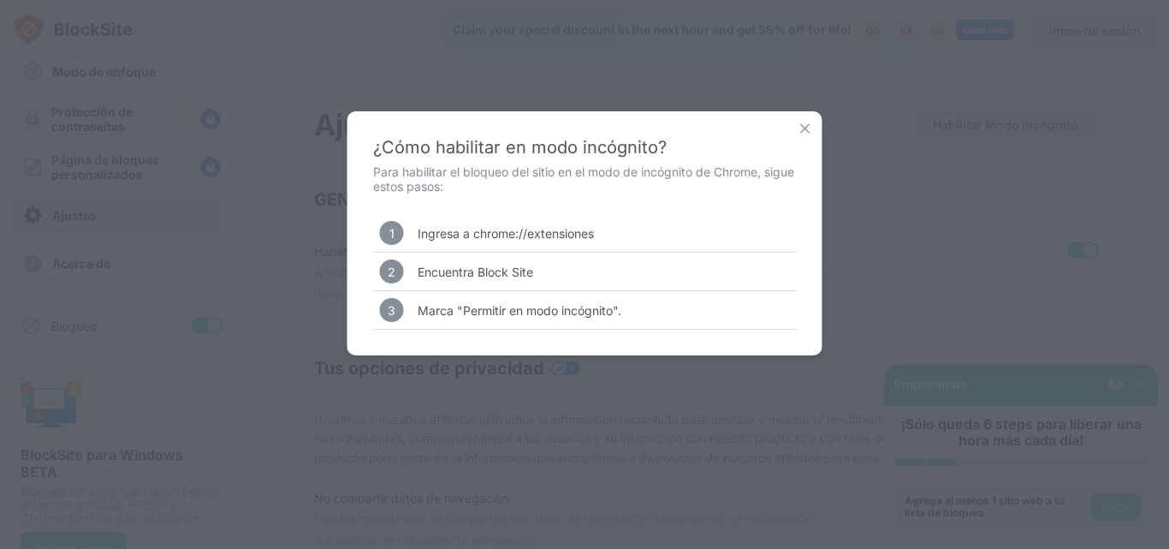
click at [806, 125] on img at bounding box center [805, 128] width 17 height 17
